Goal: Navigation & Orientation: Go to known website

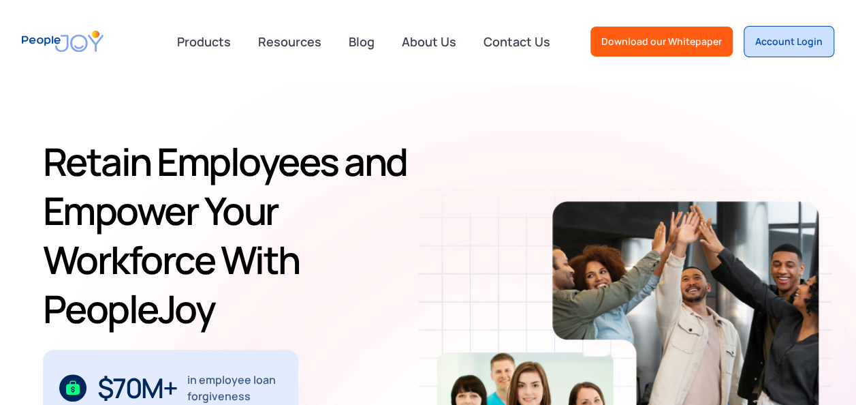
click at [780, 35] on div "Account Login" at bounding box center [788, 42] width 67 height 14
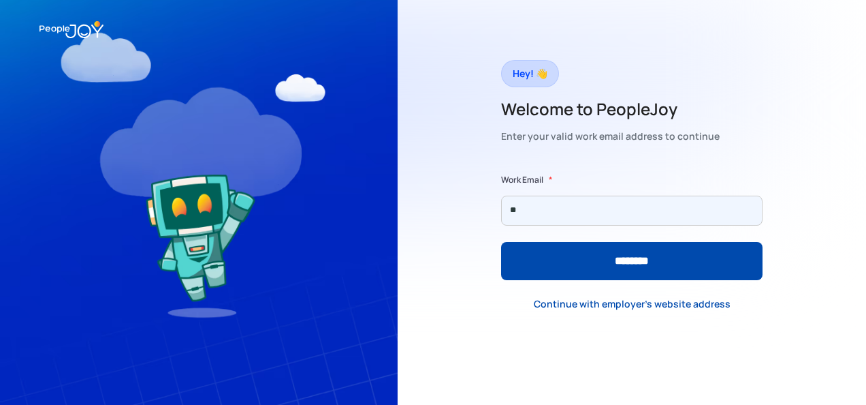
type input "**********"
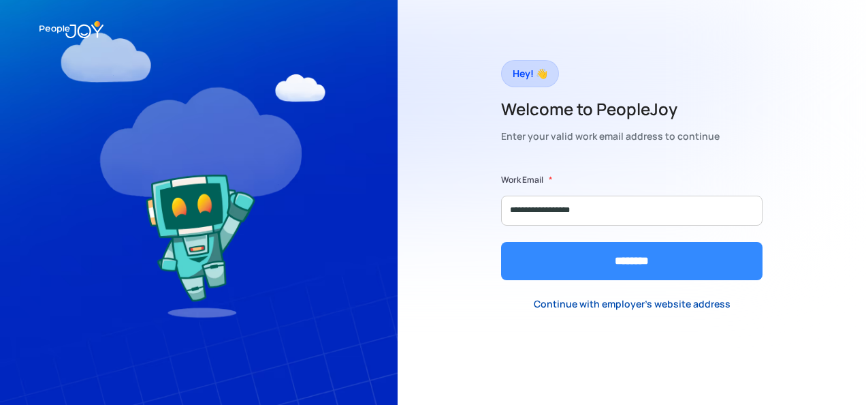
click at [614, 262] on input "********" at bounding box center [632, 261] width 262 height 38
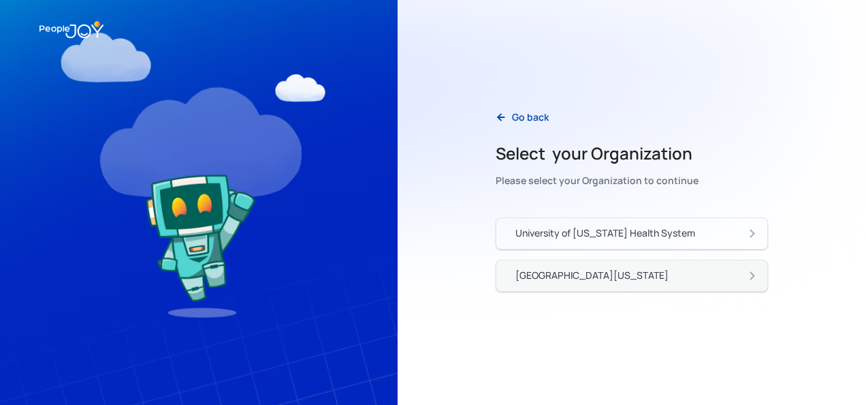
click at [620, 268] on div "[GEOGRAPHIC_DATA][US_STATE]" at bounding box center [592, 275] width 153 height 14
